Goal: Contribute content

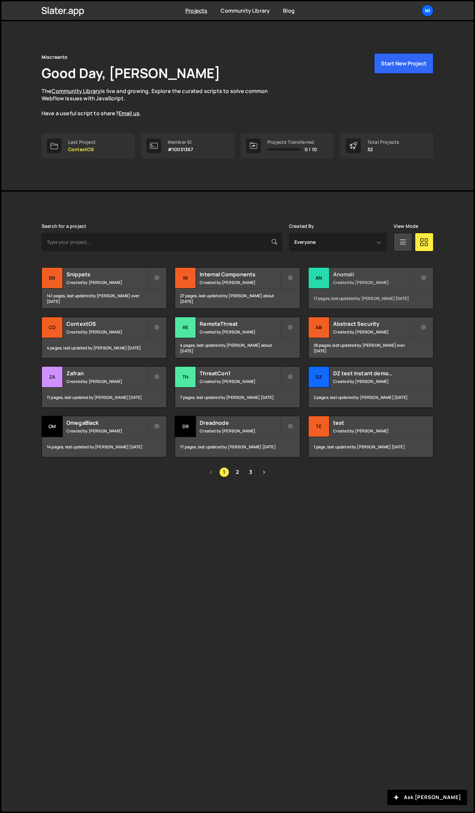
click at [357, 278] on h2 "Anomali" at bounding box center [373, 274] width 80 height 7
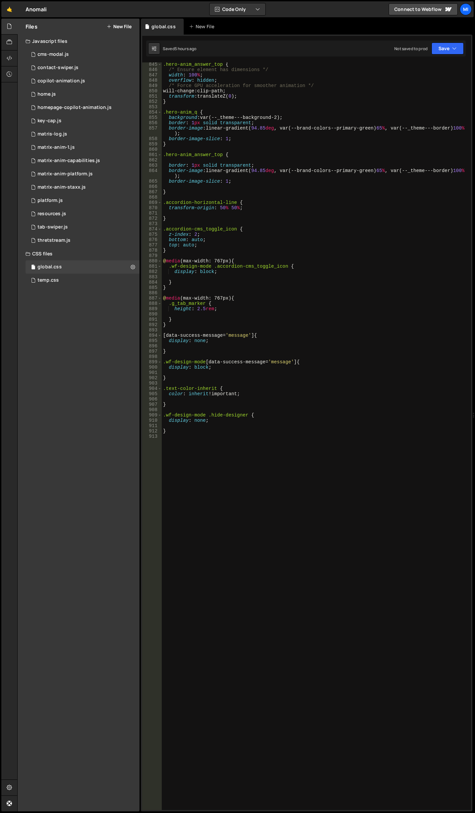
scroll to position [4624, 0]
click at [287, 513] on div ".hero-anim_answer_top { /* Ensure element has dimensions */ width : 100 % ; ove…" at bounding box center [315, 441] width 307 height 758
click at [359, 538] on div ".hero-anim_answer_top { /* Ensure element has dimensions */ width : 100 % ; ove…" at bounding box center [315, 441] width 307 height 758
paste textarea "integrations-arrow"
type textarea ".integrations-arrow {}"
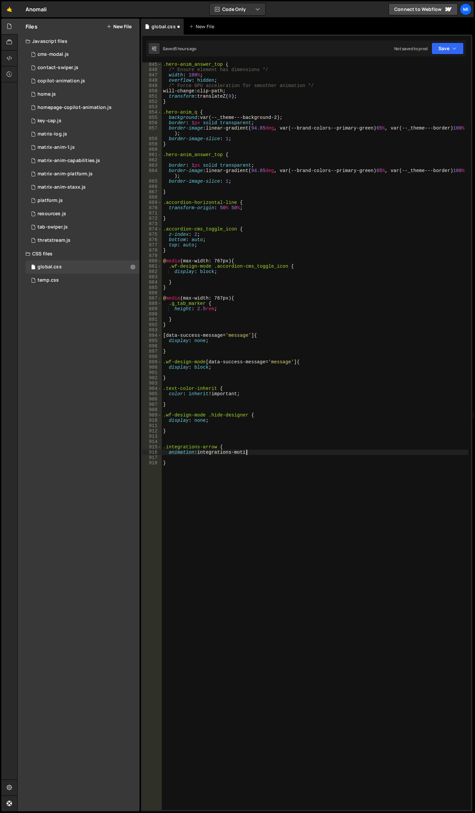
scroll to position [0, 6]
type textarea "animation: integrations-motion"
type textarea "}"
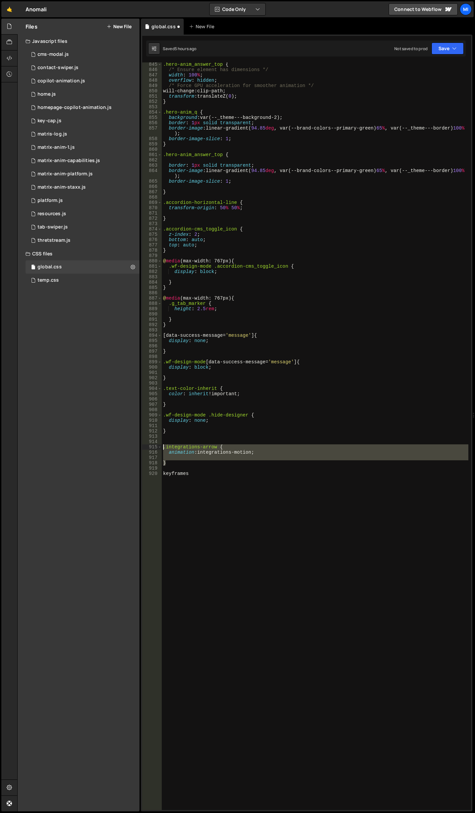
drag, startPoint x: 168, startPoint y: 462, endPoint x: 157, endPoint y: 449, distance: 17.3
click at [157, 449] on div "keyframes 845 846 847 848 849 850 851 852 853 854 855 856 857 858 859 860 861 8…" at bounding box center [306, 436] width 329 height 748
click at [253, 515] on div ".hero-anim_answer_top { /* Ensure element has dimensions */ width : 100 % ; ove…" at bounding box center [315, 441] width 307 height 758
drag, startPoint x: 223, startPoint y: 498, endPoint x: 159, endPoint y: 447, distance: 81.5
click at [159, 447] on div "keyframes 845 846 847 848 849 850 851 852 853 854 855 856 857 858 859 860 861 8…" at bounding box center [306, 436] width 329 height 748
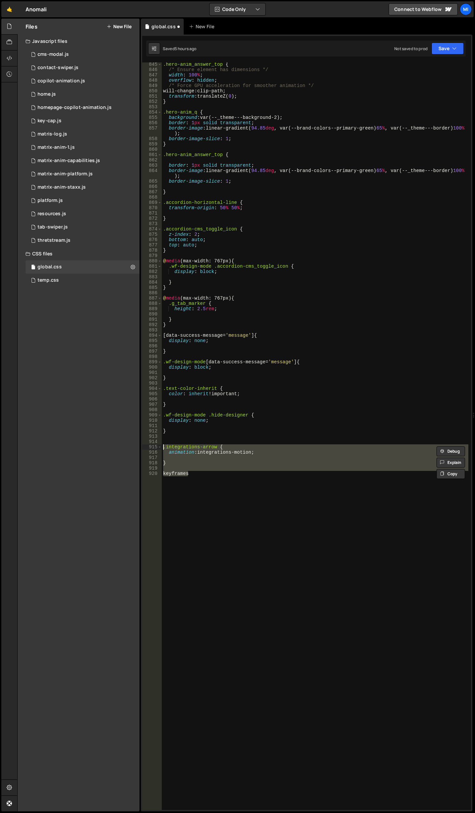
paste textarea "}"
type textarea "}"
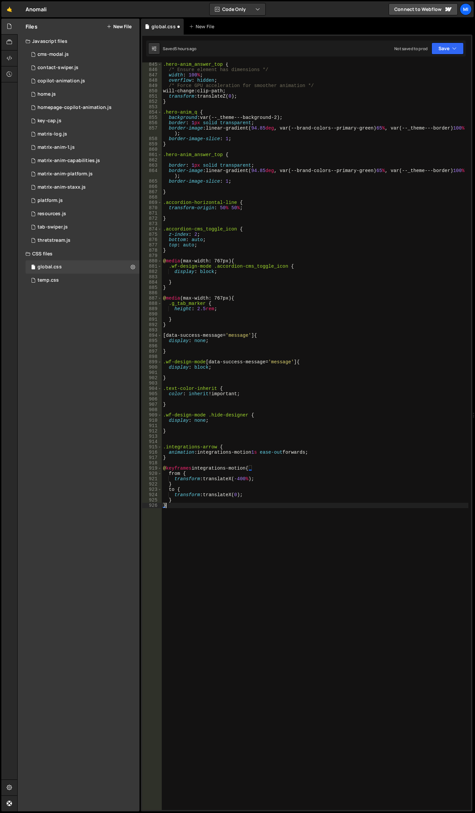
scroll to position [0, 0]
click at [281, 455] on div ".hero-anim_answer_top { /* Ensure element has dimensions */ width : 100 % ; ove…" at bounding box center [315, 441] width 307 height 758
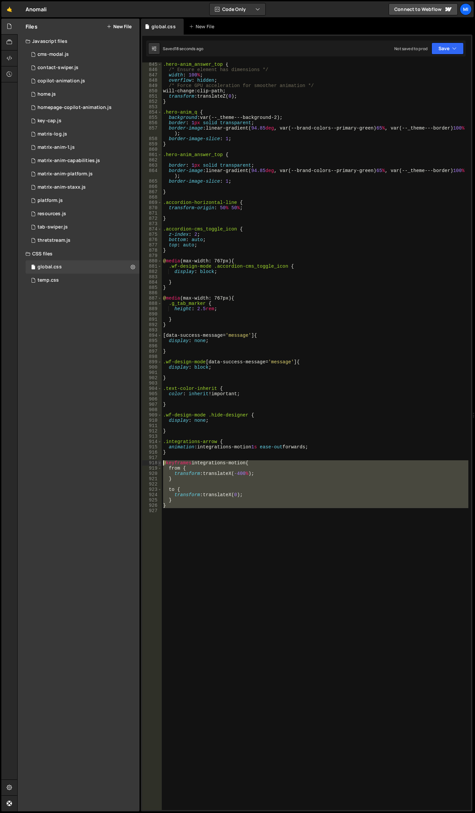
drag, startPoint x: 176, startPoint y: 526, endPoint x: 159, endPoint y: 464, distance: 63.7
click at [159, 464] on div "845 846 847 848 849 850 851 852 853 854 855 856 857 858 859 860 861 862 863 864…" at bounding box center [306, 436] width 329 height 748
type textarea "@keyframes integrations-motion { from {"
click at [185, 518] on div ".hero-anim_answer_top { /* Ensure element has dimensions */ width : 100 % ; ove…" at bounding box center [315, 436] width 307 height 748
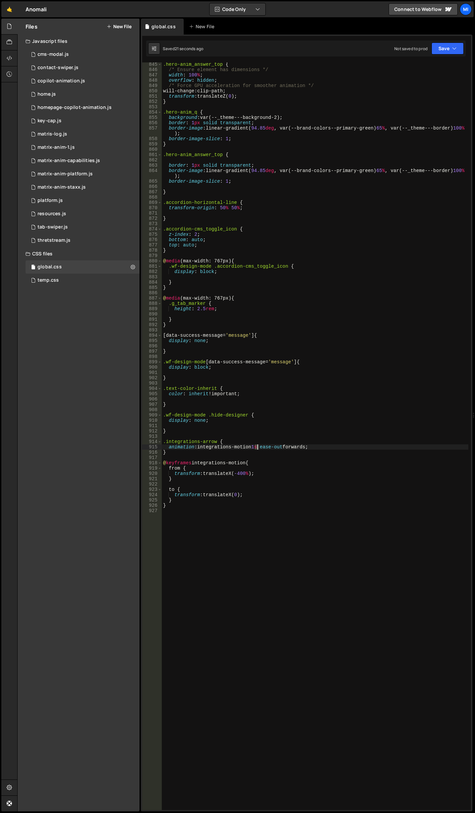
drag, startPoint x: 254, startPoint y: 446, endPoint x: 257, endPoint y: 447, distance: 3.3
click at [257, 447] on div ".hero-anim_answer_top { /* Ensure element has dimensions */ width : 100 % ; ove…" at bounding box center [315, 441] width 307 height 758
type textarea "animation: integrations-motion 4s ease-out forwards;"
click at [265, 535] on div ".hero-anim_answer_top { /* Ensure element has dimensions */ width : 100 % ; ove…" at bounding box center [315, 441] width 307 height 758
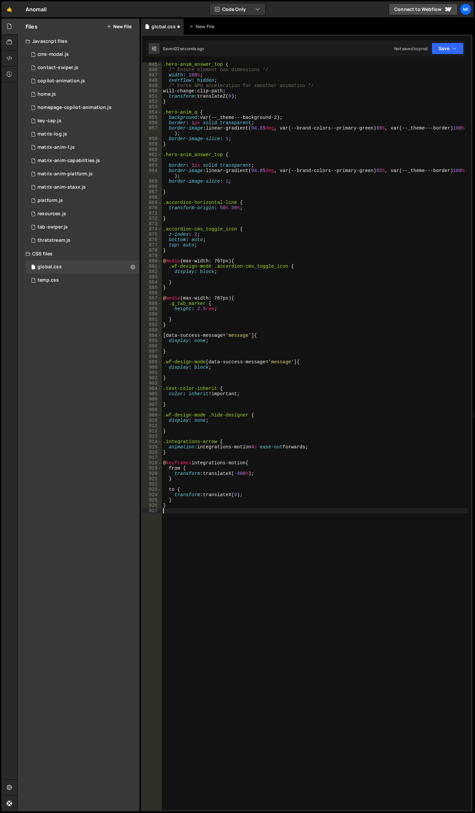
scroll to position [0, 0]
drag, startPoint x: 288, startPoint y: 447, endPoint x: 310, endPoint y: 444, distance: 22.7
click at [310, 444] on div ".hero-anim_answer_top { /* Ensure element has dimensions */ width : 100 % ; ove…" at bounding box center [315, 441] width 307 height 758
drag, startPoint x: 238, startPoint y: 476, endPoint x: 243, endPoint y: 475, distance: 5.7
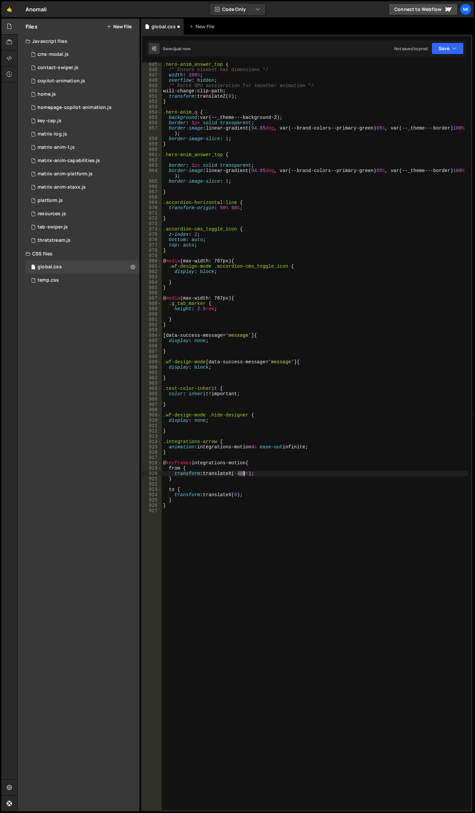
click at [243, 475] on div ".hero-anim_answer_top { /* Ensure element has dimensions */ width : 100 % ; ove…" at bounding box center [315, 441] width 307 height 758
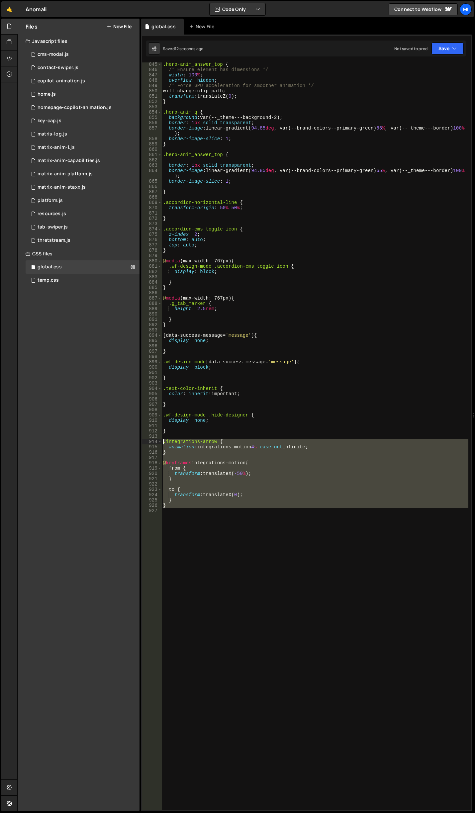
drag, startPoint x: 165, startPoint y: 556, endPoint x: 142, endPoint y: 439, distance: 118.7
click at [142, 439] on div "transform: translateX(-50%); 845 846 847 848 849 850 851 852 853 854 855 856 85…" at bounding box center [306, 436] width 329 height 748
type textarea ".integrations-arrow { animation: integrations-motion 4s ease-out infinite;"
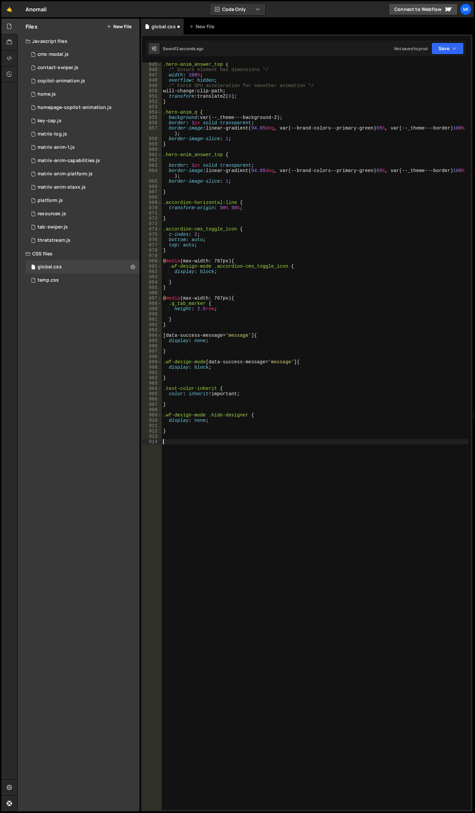
scroll to position [0, 0]
click at [214, 525] on div ".hero-anim_answer_top { /* Ensure element has dimensions */ width : 100 % ; ove…" at bounding box center [315, 441] width 307 height 758
paste textarea "}"
type textarea "}"
click at [283, 591] on div ".hero-anim_answer_top { /* Ensure element has dimensions */ width : 100 % ; ove…" at bounding box center [315, 441] width 307 height 758
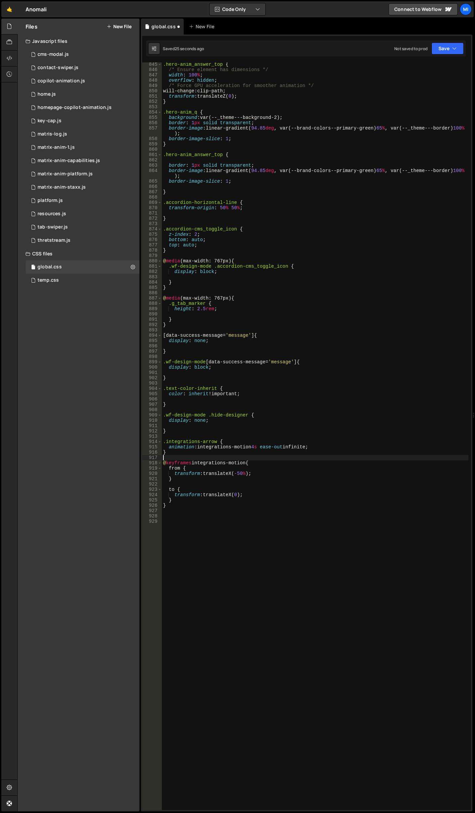
click at [199, 458] on div ".hero-anim_answer_top { /* Ensure element has dimensions */ width : 100 % ; ove…" at bounding box center [315, 441] width 307 height 758
type textarea ".integrations-arrow-right {}"
drag, startPoint x: 320, startPoint y: 445, endPoint x: 123, endPoint y: 447, distance: 197.0
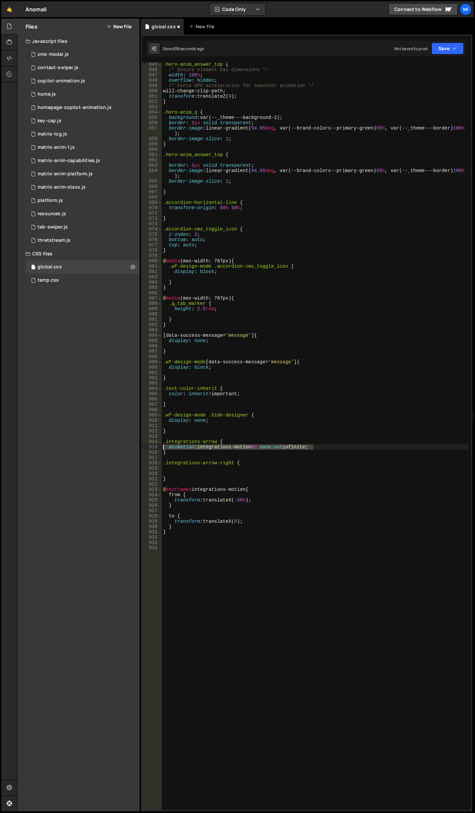
click at [123, 447] on div "Files New File Javascript files 0 cms-modal.js 0 0 contact-swiper.js 0 0 copilo…" at bounding box center [246, 415] width 458 height 793
type textarea "animation: integrations-motion 4s ease-out infinite;"
click at [170, 468] on div ".hero-anim_answer_top { /* Ensure element has dimensions */ width : 100 % ; ove…" at bounding box center [315, 441] width 307 height 758
paste textarea "animation: integrations-motion 4s ease-out infinite;"
click at [255, 468] on div ".hero-anim_answer_top { /* Ensure element has dimensions */ width : 100 % ; ove…" at bounding box center [315, 441] width 307 height 758
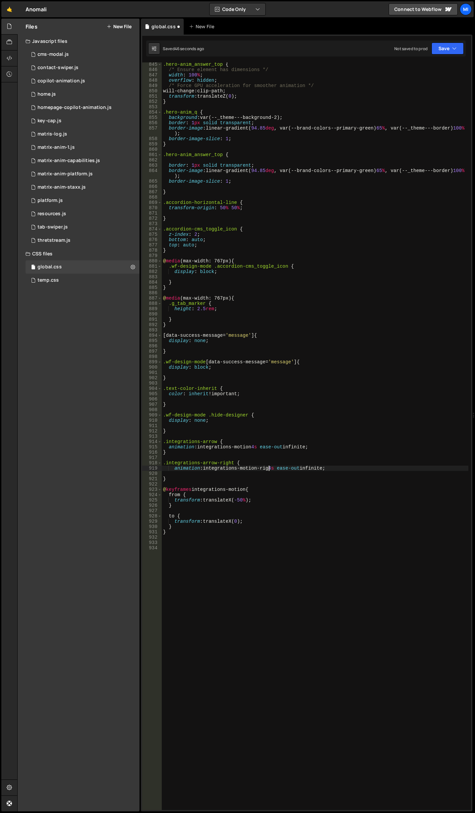
scroll to position [0, 8]
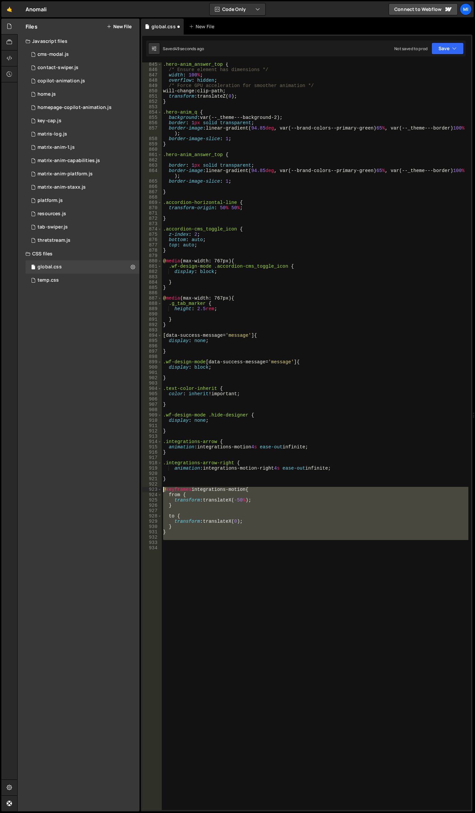
drag, startPoint x: 173, startPoint y: 532, endPoint x: 145, endPoint y: 488, distance: 52.6
click at [145, 488] on div "animation: integrations-motion-right 4s ease-out infinite; 845 846 847 848 849 …" at bounding box center [306, 436] width 329 height 748
type textarea "@keyframes integrations-motion { from {"
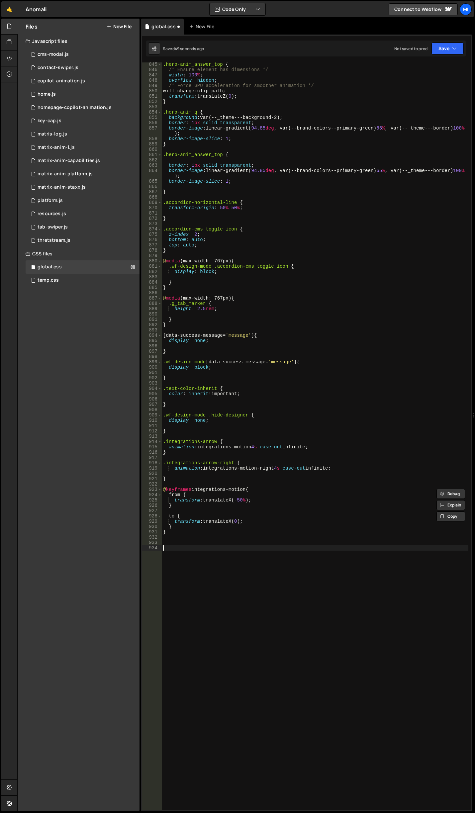
click at [185, 557] on div ".hero-anim_answer_top { /* Ensure element has dimensions */ width : 100 % ; ove…" at bounding box center [315, 441] width 307 height 758
click at [186, 552] on div ".hero-anim_answer_top { /* Ensure element has dimensions */ width : 100 % ; ove…" at bounding box center [315, 441] width 307 height 758
paste textarea "transform: translateX(-50%);"
click at [238, 562] on div ".hero-anim_answer_top { /* Ensure element has dimensions */ width : 100 % ; ove…" at bounding box center [315, 441] width 307 height 758
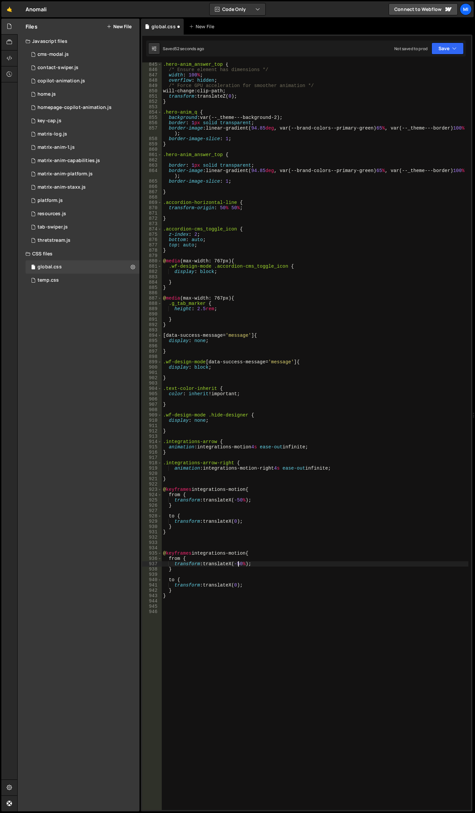
type textarea "transform: translateX(50%);"
click at [248, 544] on div ".hero-anim_answer_top { /* Ensure element has dimensions */ width : 100 % ; ove…" at bounding box center [315, 441] width 307 height 758
type textarea "@keyframes integrations-motion-right {"
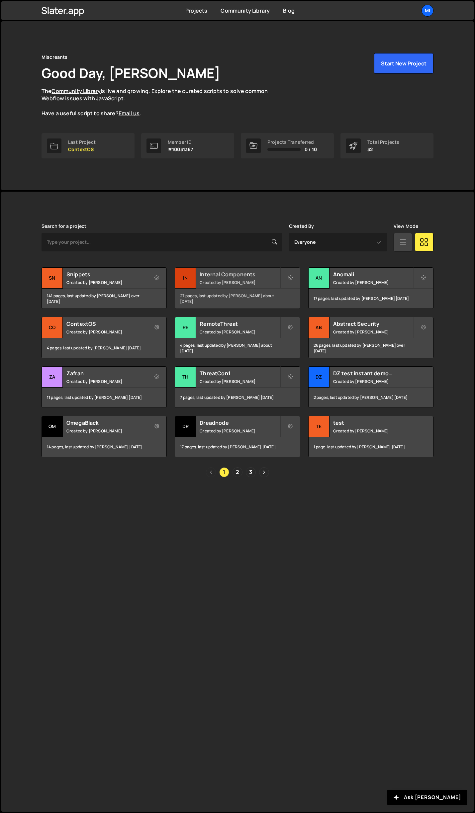
click at [262, 274] on h2 "Internal Components" at bounding box center [240, 274] width 80 height 7
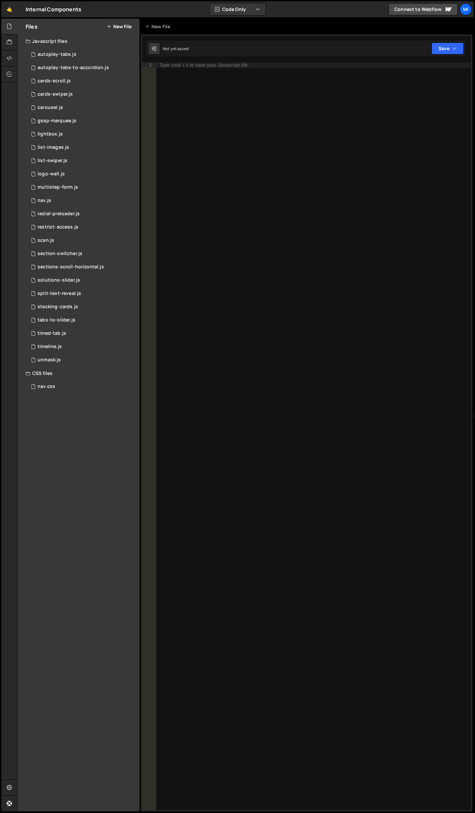
click at [130, 28] on button "New File" at bounding box center [119, 26] width 25 height 5
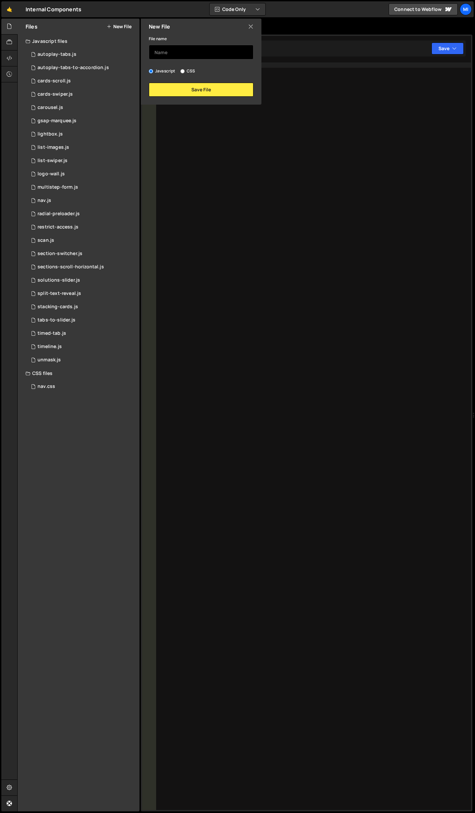
click at [175, 49] on input "text" at bounding box center [201, 52] width 105 height 15
type input "pixel-render"
click at [178, 96] on button "Save File" at bounding box center [201, 90] width 105 height 14
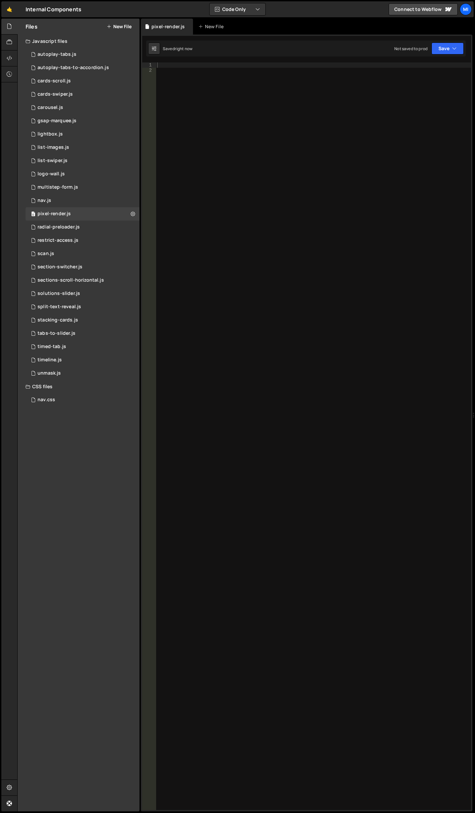
click at [369, 183] on div at bounding box center [313, 441] width 315 height 758
paste textarea "});"
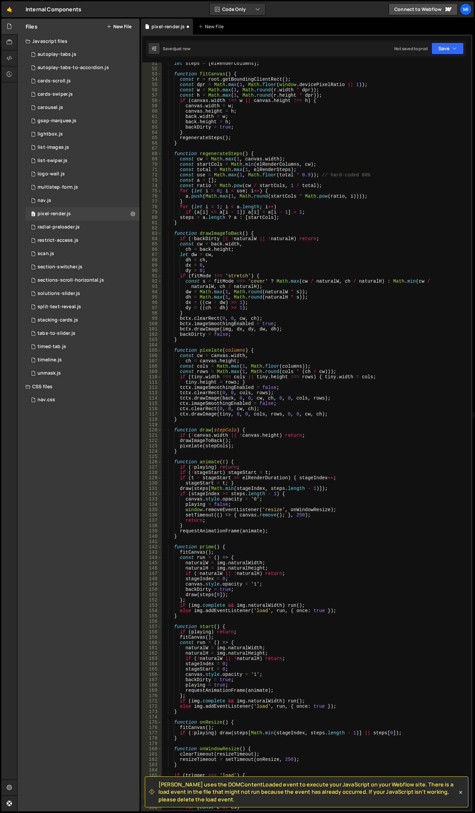
type textarea "const io = new IntersectionObserver(es => {"
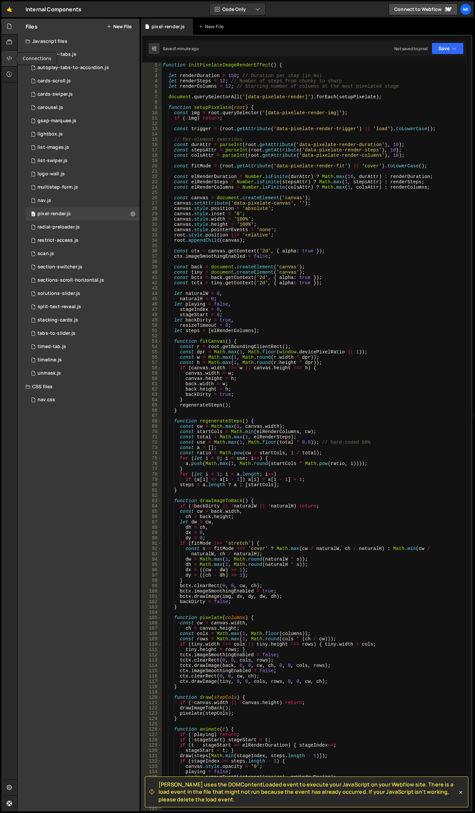
click at [6, 59] on div at bounding box center [9, 58] width 16 height 16
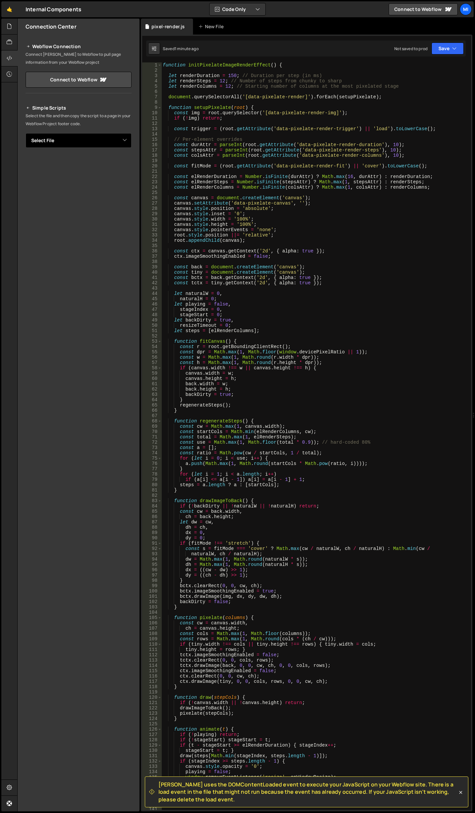
click at [129, 142] on select "Select File autoplay-tabs.js autoplay-tabs-to-accordion.js cards-scroll.js card…" at bounding box center [79, 140] width 106 height 15
select select "45385"
click at [26, 133] on select "Select File autoplay-tabs.js autoplay-tabs-to-accordion.js cards-scroll.js card…" at bounding box center [79, 140] width 106 height 15
click at [126, 165] on button "Button group with nested dropdown" at bounding box center [126, 163] width 9 height 14
click at [122, 173] on link "Copy Staging js" at bounding box center [103, 175] width 55 height 9
